Goal: Check status

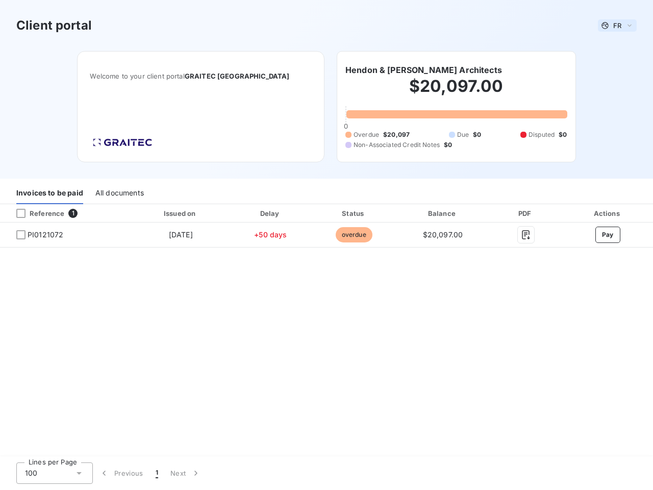
click at [617, 25] on span "FR" at bounding box center [617, 25] width 8 height 8
click at [411, 70] on h6 "Hendon & [PERSON_NAME] Architects" at bounding box center [423, 70] width 157 height 12
click at [49, 193] on div "Invoices to be paid" at bounding box center [49, 193] width 67 height 21
click at [119, 193] on div "All documents" at bounding box center [119, 193] width 48 height 21
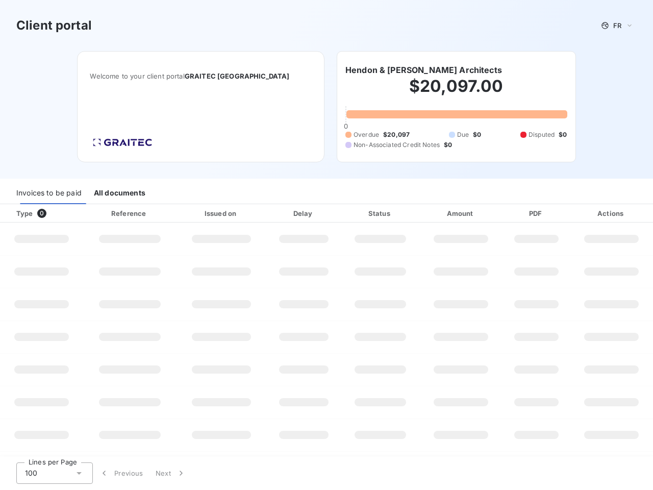
click at [65, 213] on div at bounding box center [62, 213] width 10 height 10
click at [21, 213] on div "Type 0" at bounding box center [45, 213] width 70 height 10
click at [180, 213] on div "Issued on" at bounding box center [221, 213] width 86 height 10
click at [270, 213] on div "Delay" at bounding box center [303, 213] width 71 height 10
click at [353, 213] on div "Status" at bounding box center [380, 213] width 74 height 10
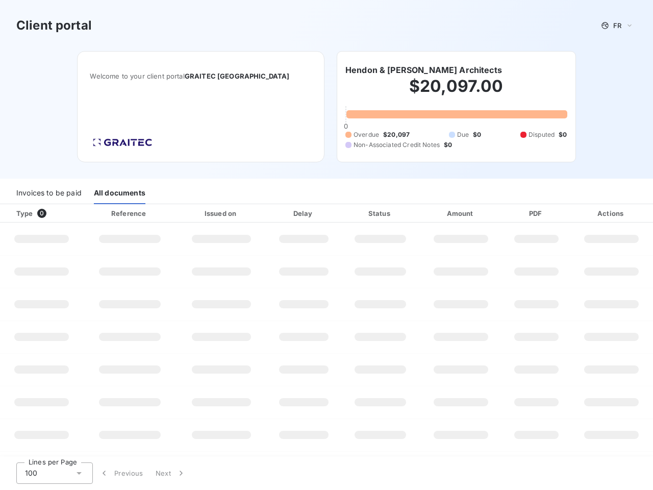
click at [443, 213] on div "Amount" at bounding box center [461, 213] width 80 height 10
